Goal: Task Accomplishment & Management: Manage account settings

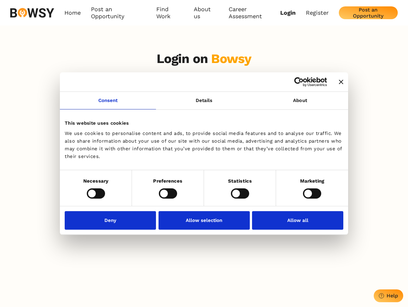
click at [338, 82] on icon "Close banner" at bounding box center [340, 82] width 4 height 4
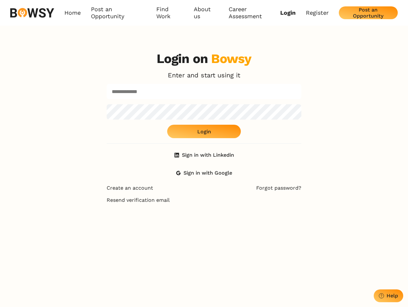
click at [108, 104] on body "Consent Details [#IABV2SETTINGS#] About This website uses cookies We use cookie…" at bounding box center [204, 264] width 408 height 528
click at [300, 104] on div "Login on Bowsy Enter and start using it Login Sign in with Linkedin Sign in wit…" at bounding box center [204, 115] width 195 height 128
click at [96, 193] on div "Login on Bowsy Enter and start using it Login Sign in with Linkedin Sign in wit…" at bounding box center [204, 199] width 408 height 307
click at [168, 193] on div "Login on Bowsy Enter and start using it Login Sign in with Linkedin Sign in wit…" at bounding box center [203, 199] width 205 height 307
click at [240, 193] on div "Login on Bowsy Enter and start using it Login Sign in with Linkedin Sign in wit…" at bounding box center [203, 199] width 205 height 307
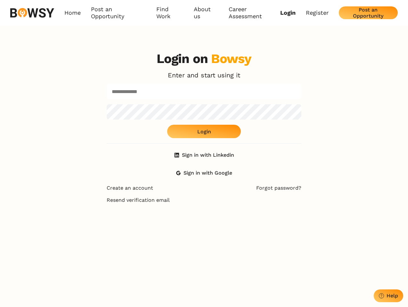
click at [312, 193] on div "Login on Bowsy Enter and start using it Login Sign in with Linkedin Sign in wit…" at bounding box center [204, 199] width 408 height 307
click at [112, 220] on div "Login on Bowsy Enter and start using it Login Sign in with Linkedin Sign in wit…" at bounding box center [203, 199] width 205 height 307
click at [204, 220] on div "Login on Bowsy Enter and start using it Login Sign in with Linkedin Sign in wit…" at bounding box center [203, 199] width 205 height 307
